Goal: Navigation & Orientation: Find specific page/section

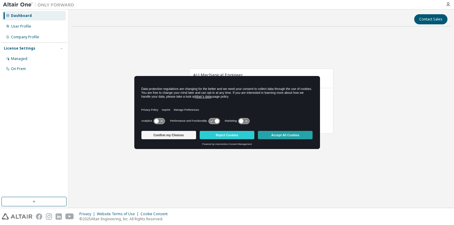
click at [281, 131] on button "Accept All Cookies" at bounding box center [285, 135] width 55 height 8
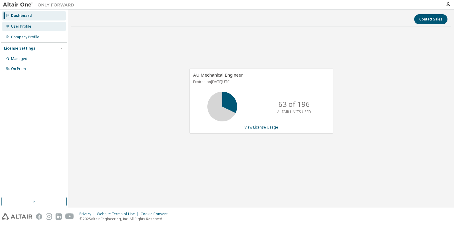
click at [42, 25] on div "User Profile" at bounding box center [33, 27] width 63 height 10
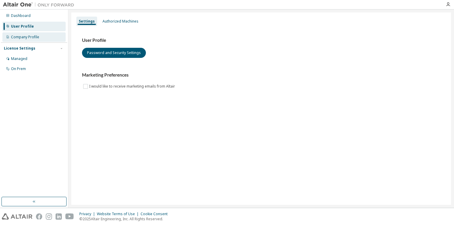
click at [40, 35] on div "Company Profile" at bounding box center [33, 37] width 63 height 10
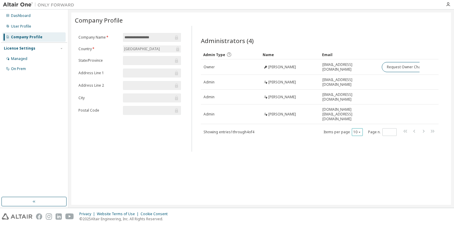
click at [354, 130] on button "10" at bounding box center [357, 132] width 8 height 5
click at [361, 145] on div "30" at bounding box center [376, 147] width 48 height 7
click at [277, 206] on div "**********" at bounding box center [261, 109] width 386 height 199
click at [288, 128] on div "Showing entries 1 through 4 of 4 Items per page 30 Page n. *" at bounding box center [320, 132] width 238 height 9
click at [51, 59] on div "Managed" at bounding box center [33, 59] width 63 height 10
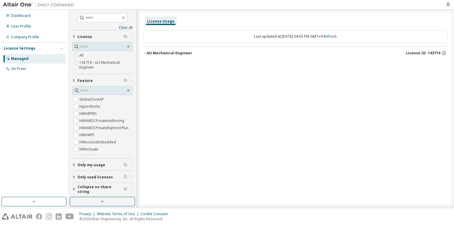
click at [163, 55] on div "AU Mechanical Engineer" at bounding box center [169, 53] width 45 height 5
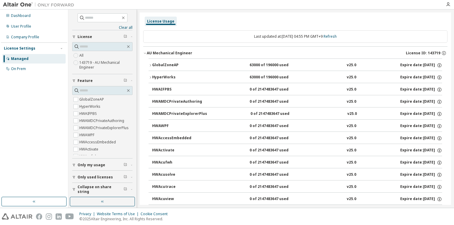
click at [161, 55] on div "AU Mechanical Engineer" at bounding box center [169, 53] width 45 height 5
